Goal: Find specific page/section

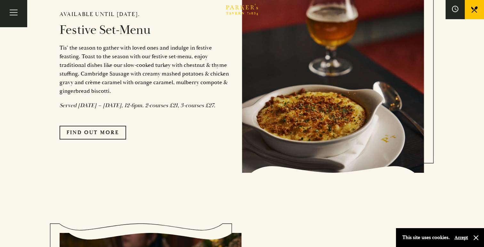
scroll to position [575, 0]
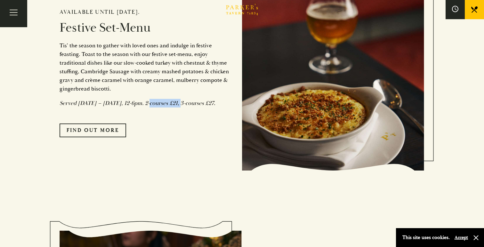
drag, startPoint x: 148, startPoint y: 110, endPoint x: 180, endPoint y: 109, distance: 32.7
click at [180, 107] on em "Served [DATE] – [DATE], 12-6pm. 2-courses £21, 3-courses £27." at bounding box center [138, 103] width 156 height 7
click at [82, 136] on link "FIND OUT MORE" at bounding box center [93, 130] width 67 height 13
click at [106, 137] on link "FIND OUT MORE" at bounding box center [93, 130] width 67 height 13
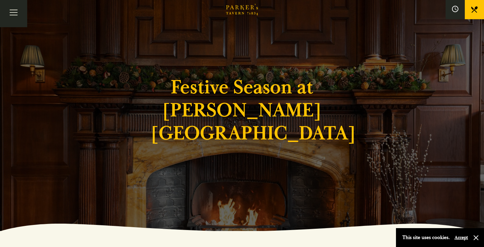
scroll to position [0, 0]
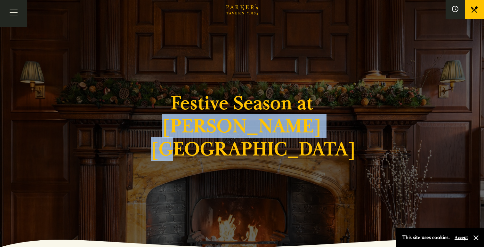
drag, startPoint x: 181, startPoint y: 141, endPoint x: 301, endPoint y: 137, distance: 120.1
click at [301, 137] on h1 "Festive Season at [PERSON_NAME][GEOGRAPHIC_DATA]" at bounding box center [242, 126] width 183 height 69
copy h1 "[PERSON_NAME] Tavern"
